Goal: Task Accomplishment & Management: Use online tool/utility

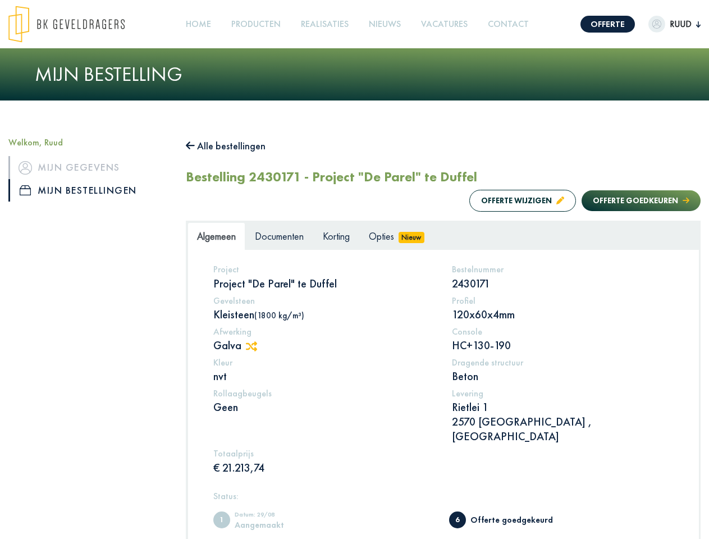
click at [77, 24] on img at bounding box center [66, 24] width 116 height 37
click at [597, 24] on link "Offerte" at bounding box center [608, 24] width 54 height 17
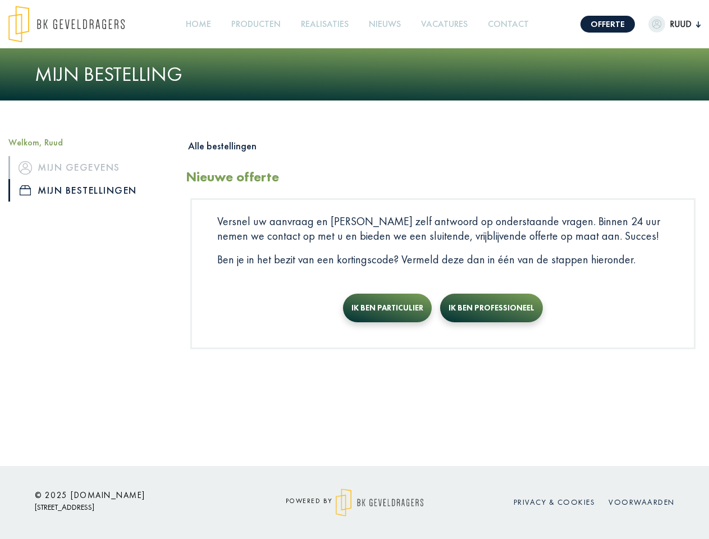
click at [663, 24] on img "button" at bounding box center [657, 24] width 17 height 17
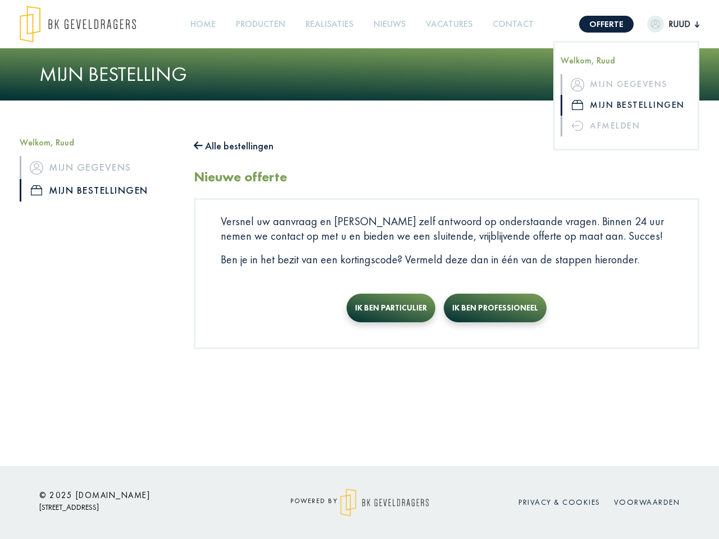
click at [258, 24] on link "Producten +" at bounding box center [260, 24] width 58 height 25
click at [231, 146] on button "Alle bestellingen" at bounding box center [234, 146] width 80 height 18
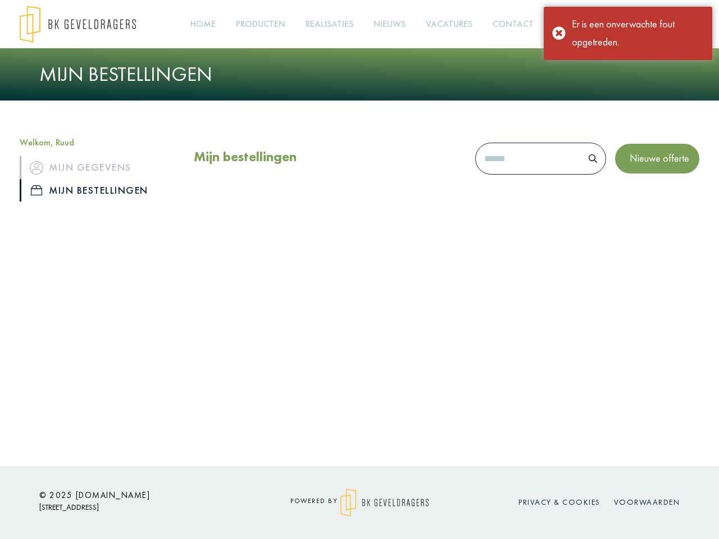
click at [512, 200] on div "Mijn bestellingen Nieuwe offerte" at bounding box center [446, 176] width 522 height 78
click at [630, 200] on div "Mijn bestellingen Nieuwe offerte" at bounding box center [446, 176] width 522 height 78
click at [257, 346] on div "Offerte [PERSON_NAME], Ruud Mijn gegevens Mijn bestellingen Afmelden Home Produ…" at bounding box center [359, 233] width 719 height 466
